Goal: Task Accomplishment & Management: Use online tool/utility

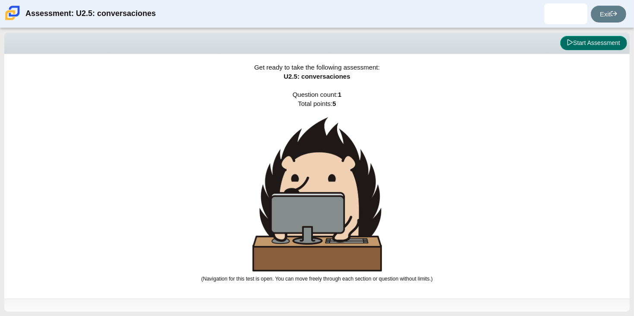
click at [569, 37] on button "Start Assessment" at bounding box center [593, 43] width 67 height 15
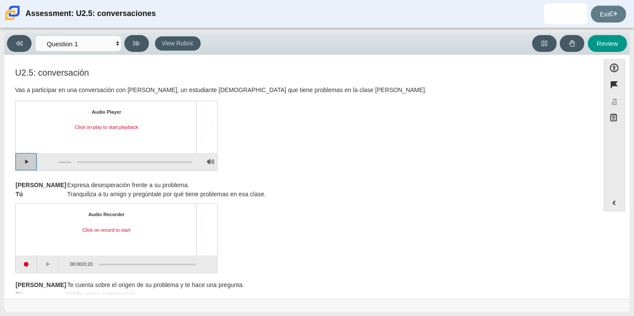
click at [31, 160] on button "Play" at bounding box center [27, 161] width 22 height 17
click at [32, 159] on button "Pause playback" at bounding box center [27, 161] width 22 height 17
click at [32, 159] on button "Continue playback" at bounding box center [27, 161] width 22 height 17
click at [32, 159] on button "Play" at bounding box center [27, 161] width 22 height 17
click at [29, 262] on button "Start recording" at bounding box center [27, 263] width 22 height 17
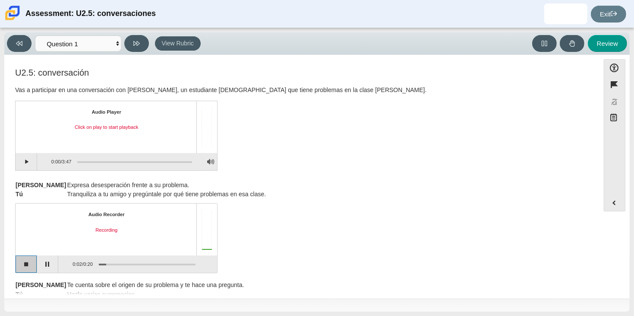
click at [33, 270] on button "Stop recording" at bounding box center [27, 263] width 22 height 17
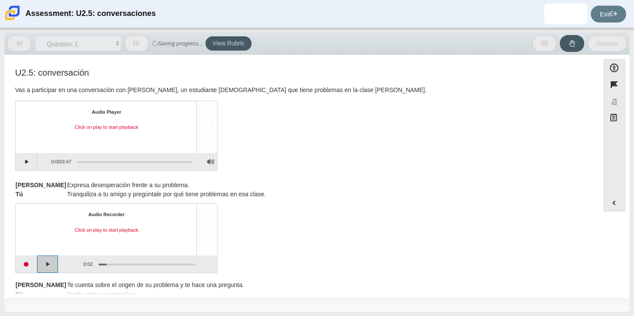
click at [47, 267] on button "Play" at bounding box center [48, 263] width 22 height 17
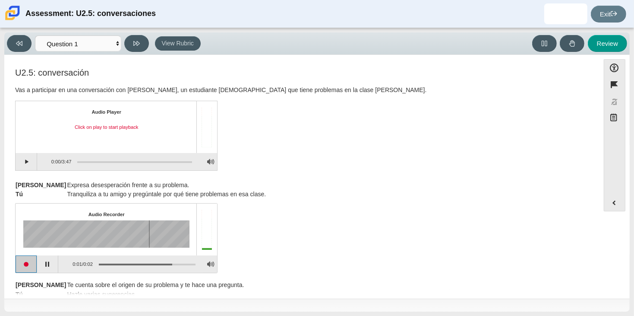
click at [31, 267] on button "Start recording" at bounding box center [27, 263] width 22 height 17
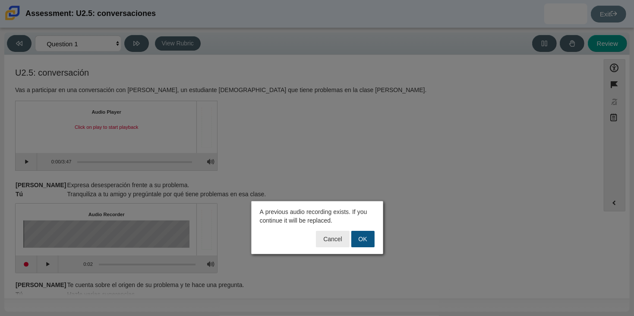
click at [352, 239] on button "OK" at bounding box center [362, 238] width 23 height 16
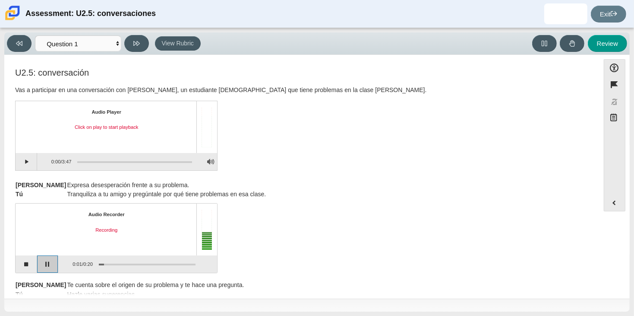
click at [45, 257] on button "Pause" at bounding box center [48, 263] width 22 height 17
click at [19, 269] on button "Stop recording" at bounding box center [27, 263] width 22 height 17
click at [19, 269] on button "Start recording" at bounding box center [27, 263] width 22 height 17
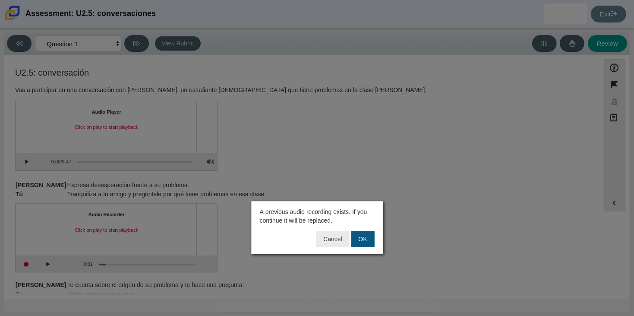
click at [362, 234] on button "OK" at bounding box center [362, 238] width 23 height 16
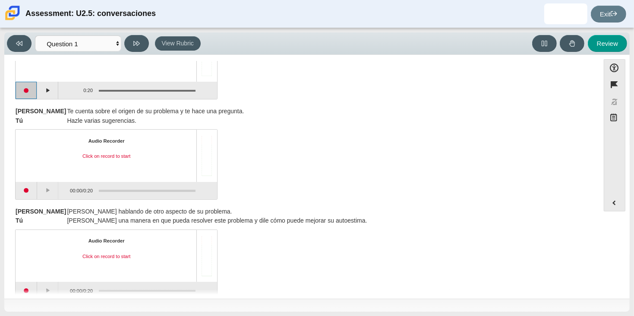
scroll to position [175, 0]
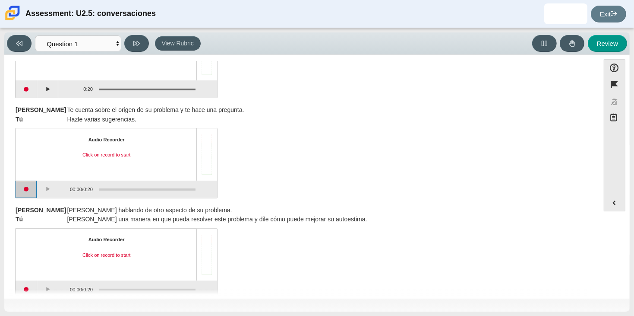
click at [32, 188] on button "Start recording" at bounding box center [27, 188] width 22 height 17
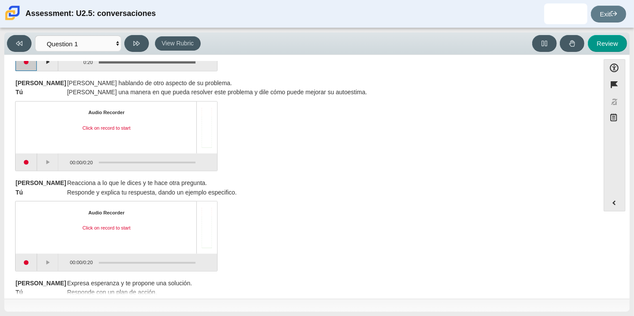
scroll to position [293, 0]
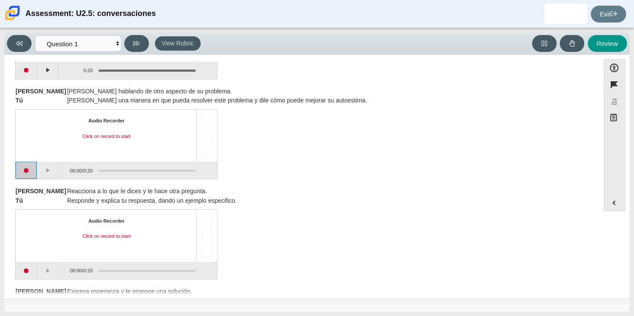
click at [22, 170] on button "Start recording" at bounding box center [27, 169] width 22 height 17
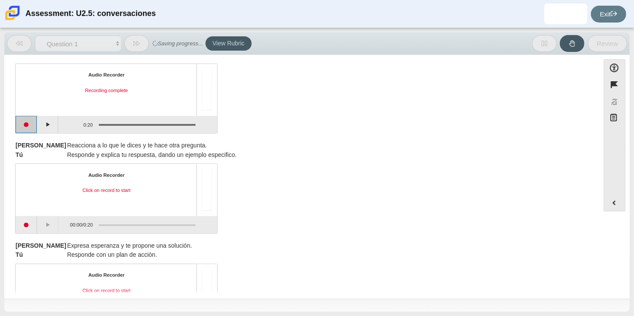
scroll to position [389, 0]
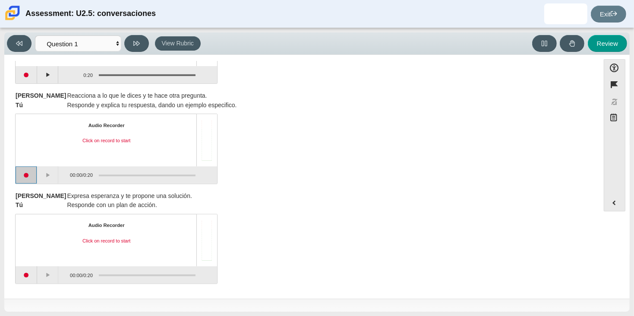
click at [21, 170] on button "Start recording" at bounding box center [27, 174] width 22 height 17
click at [30, 277] on button "Start recording" at bounding box center [27, 274] width 22 height 17
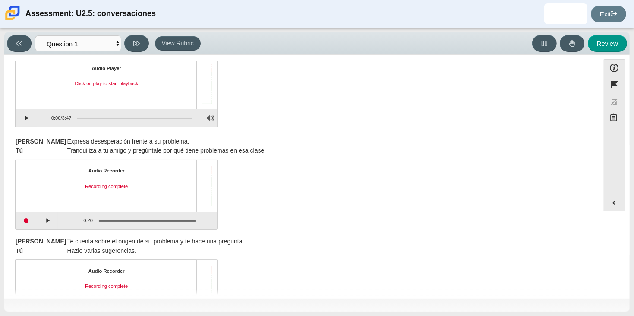
scroll to position [0, 0]
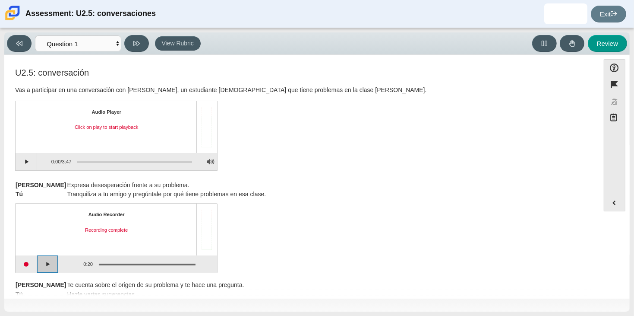
click at [49, 264] on button "Play" at bounding box center [48, 263] width 22 height 17
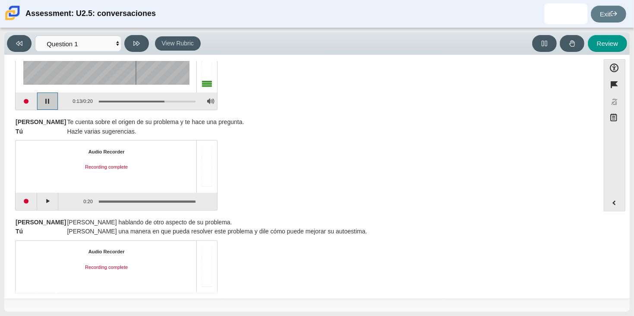
scroll to position [167, 0]
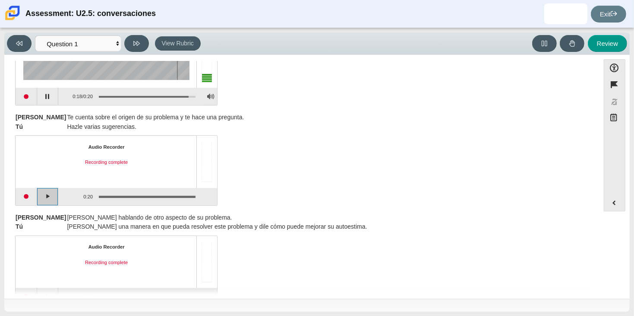
click at [45, 198] on button "Play" at bounding box center [48, 196] width 22 height 17
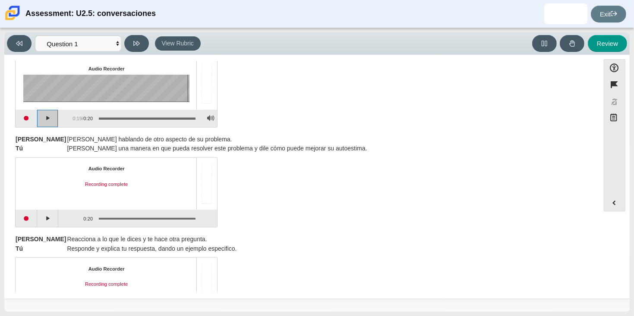
scroll to position [252, 0]
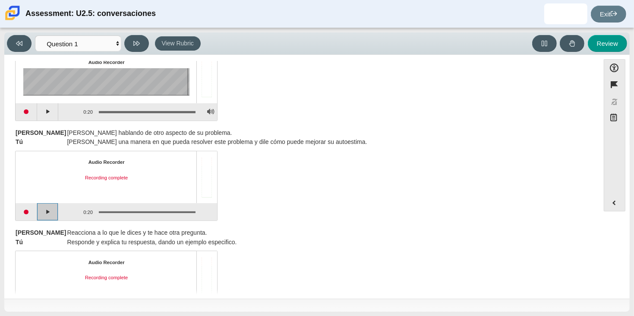
click at [58, 216] on button "Play" at bounding box center [48, 211] width 22 height 17
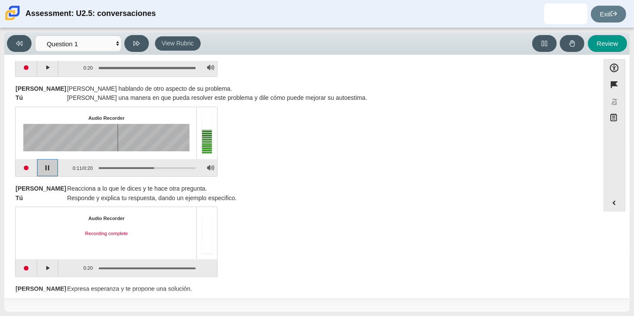
scroll to position [301, 0]
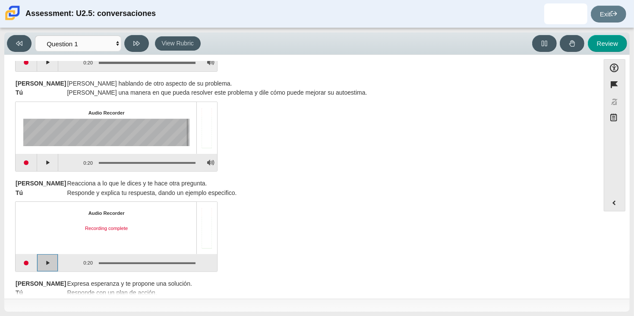
click at [46, 262] on button "Play" at bounding box center [48, 262] width 22 height 17
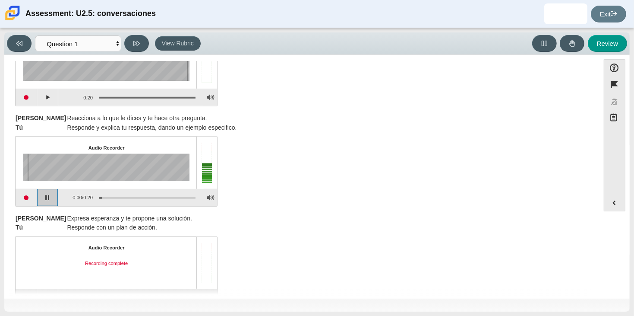
scroll to position [389, 0]
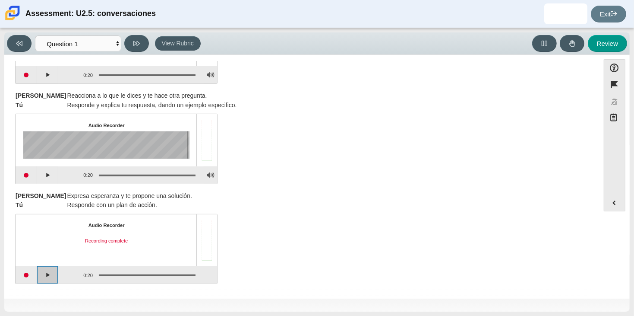
click at [53, 271] on button "Play" at bounding box center [48, 274] width 22 height 17
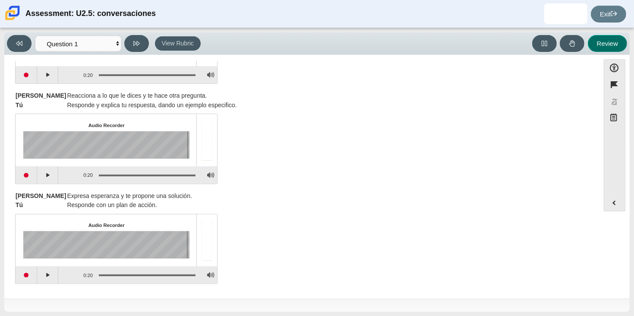
click at [591, 40] on button "Review" at bounding box center [607, 43] width 39 height 17
select select "review"
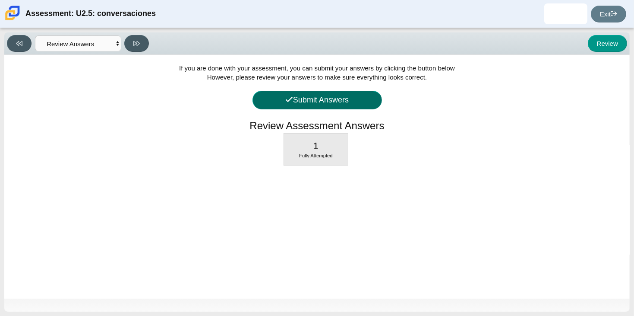
click at [352, 101] on button "Submit Answers" at bounding box center [316, 100] width 129 height 19
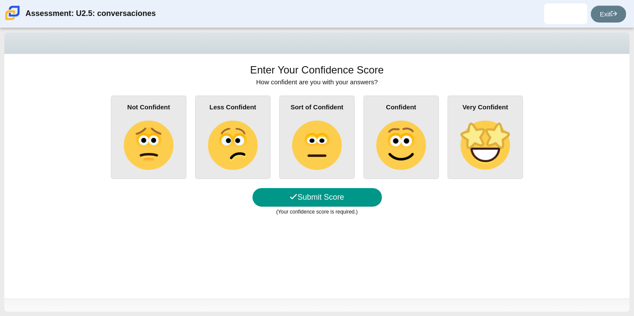
click at [352, 101] on div "Sort of Confident" at bounding box center [317, 136] width 76 height 83
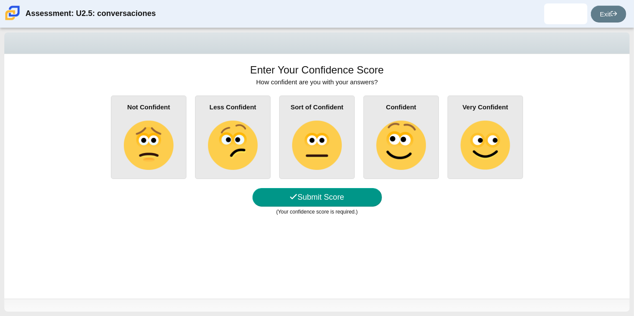
click at [0, 0] on input "Sort of Confident" at bounding box center [0, 0] width 0 height 0
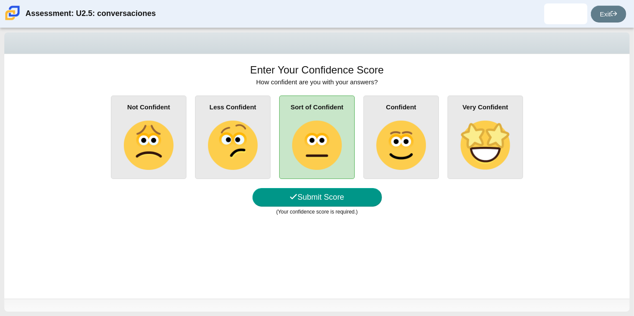
click at [382, 130] on img at bounding box center [400, 144] width 49 height 49
click at [0, 0] on input "Confident" at bounding box center [0, 0] width 0 height 0
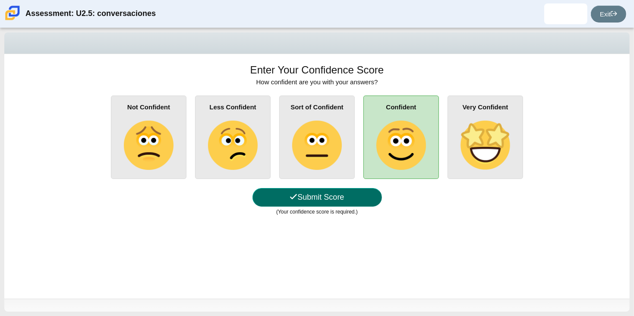
click at [336, 196] on button "Submit Score" at bounding box center [316, 197] width 129 height 19
